Goal: Task Accomplishment & Management: Manage account settings

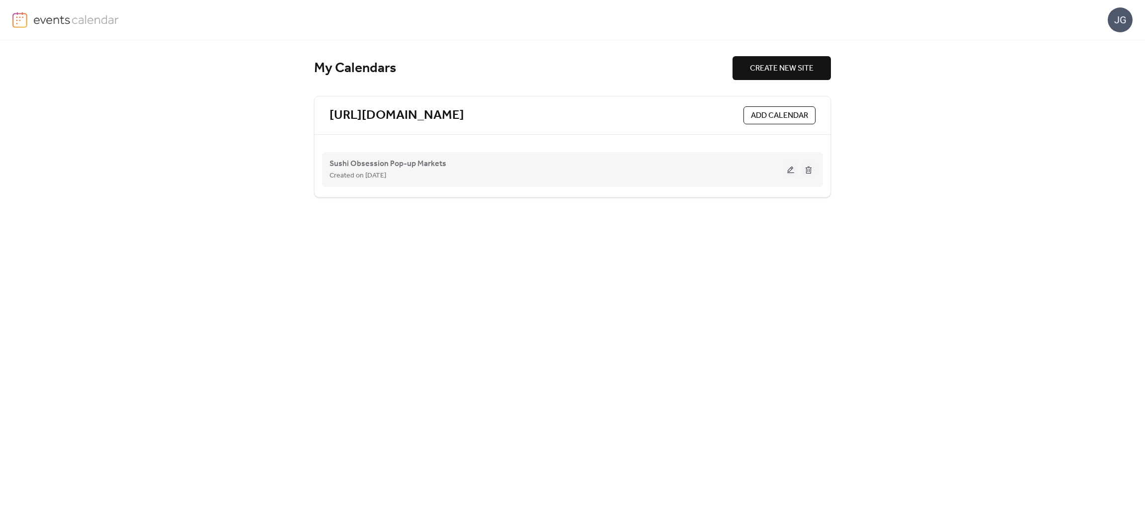
click at [794, 172] on button at bounding box center [791, 169] width 14 height 15
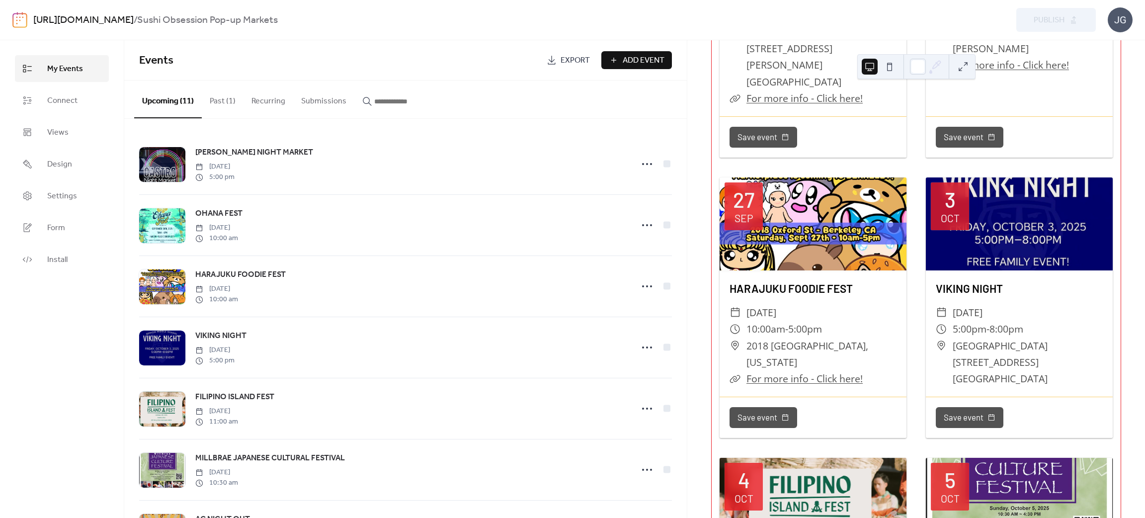
scroll to position [298, 0]
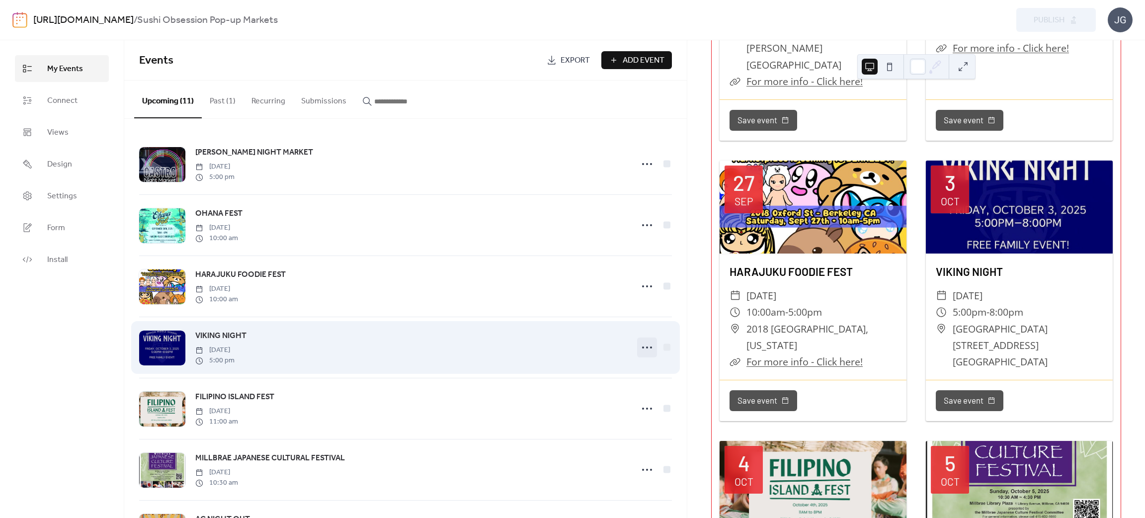
click at [643, 349] on icon at bounding box center [647, 348] width 16 height 16
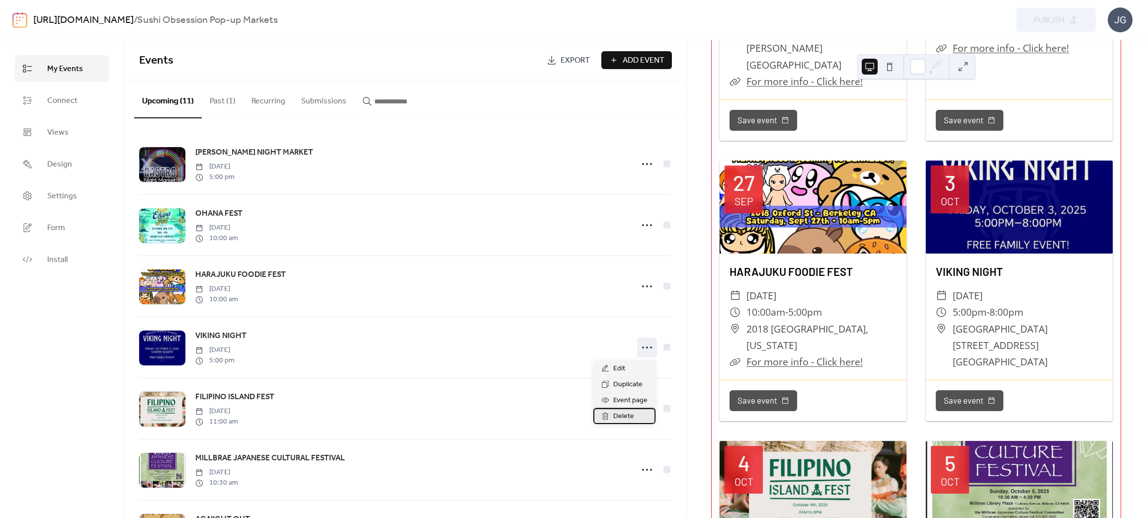
click at [625, 411] on span "Delete" at bounding box center [624, 417] width 21 height 12
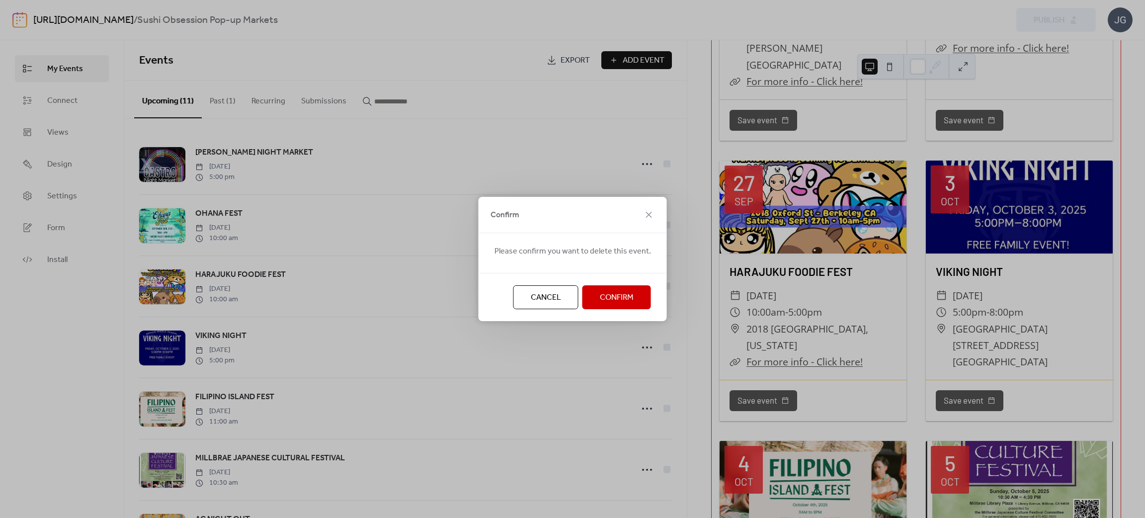
click at [613, 292] on span "Confirm" at bounding box center [617, 298] width 34 height 12
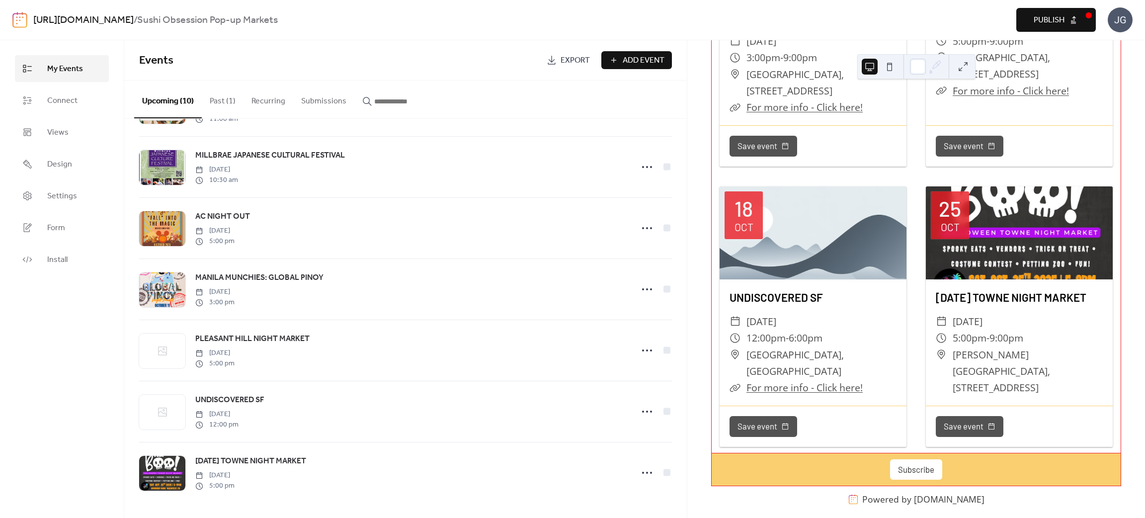
scroll to position [1152, 0]
